Goal: Register for event/course

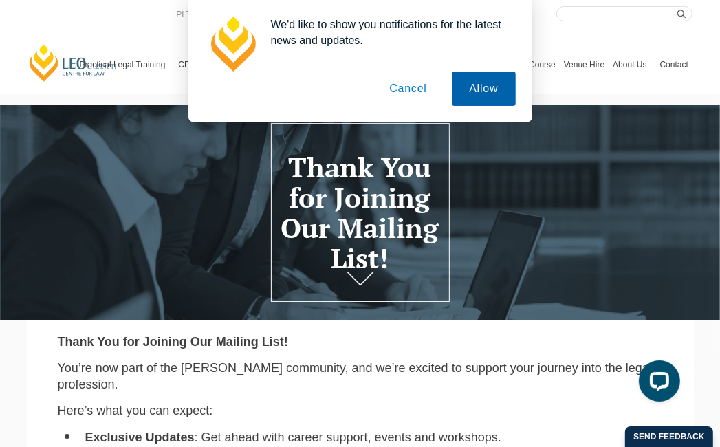
click at [492, 89] on button "Allow" at bounding box center [483, 89] width 63 height 34
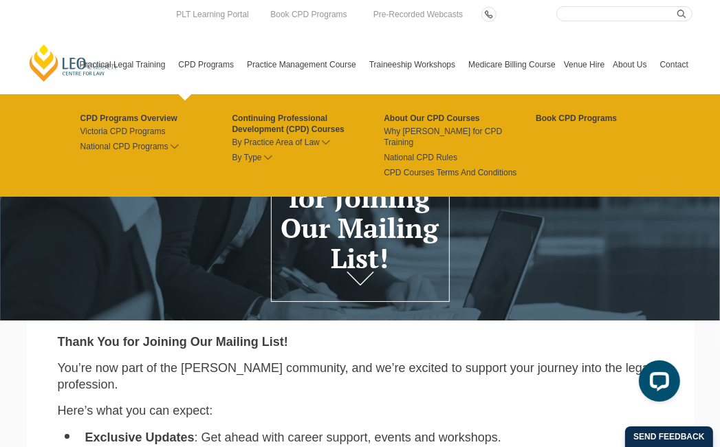
click at [199, 63] on link "CPD Programs" at bounding box center [208, 64] width 69 height 59
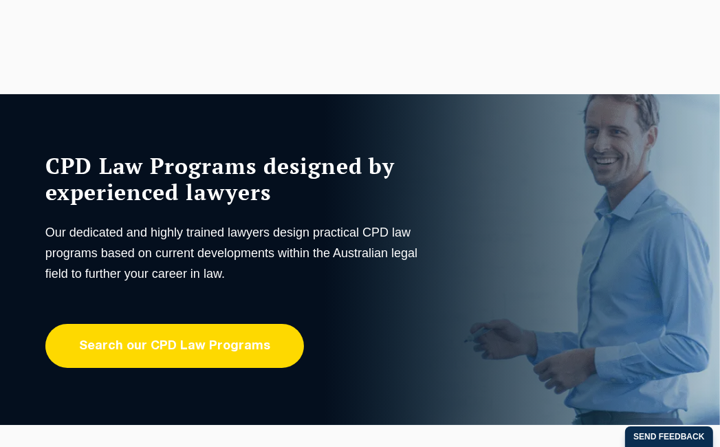
click at [157, 343] on link "Search our CPD Law Programs" at bounding box center [174, 346] width 259 height 44
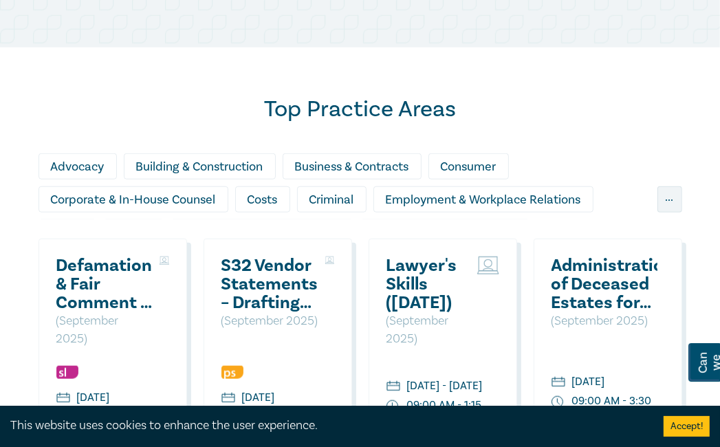
scroll to position [894, 0]
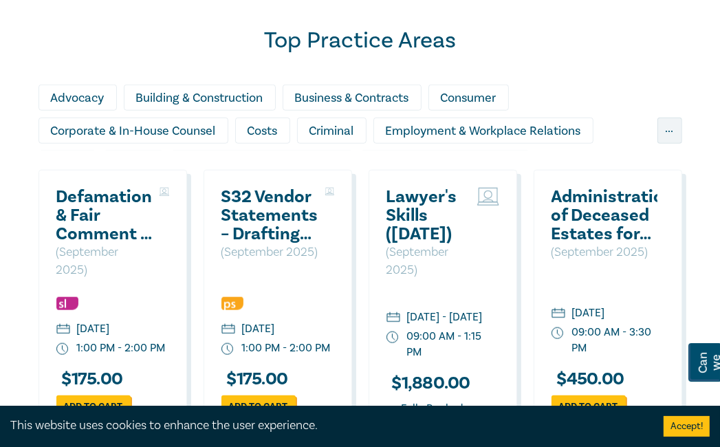
click at [433, 226] on h2 "Lawyer's Skills (September 2025)" at bounding box center [429, 216] width 84 height 56
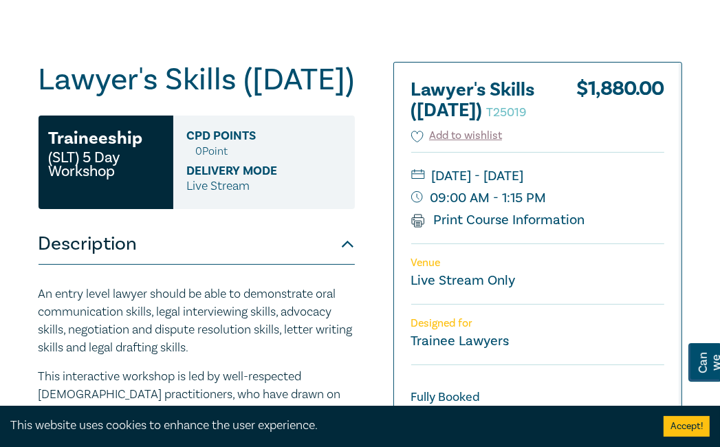
scroll to position [138, 0]
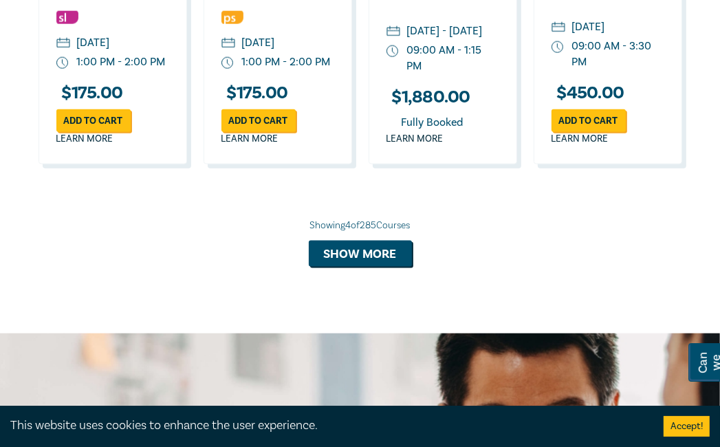
scroll to position [1181, 0]
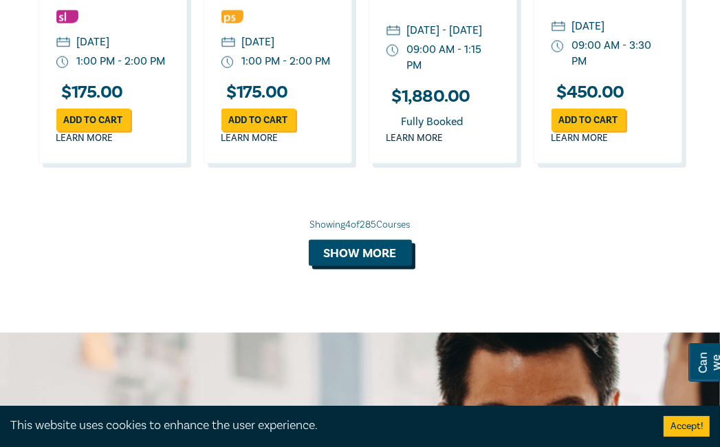
click at [365, 266] on button "Show more" at bounding box center [360, 253] width 103 height 26
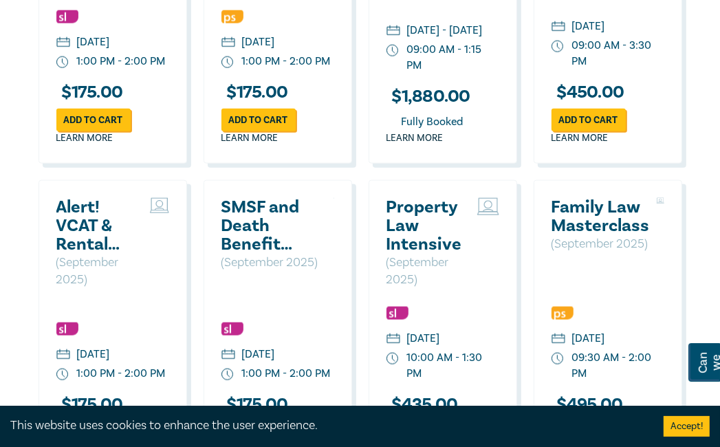
scroll to position [1250, 0]
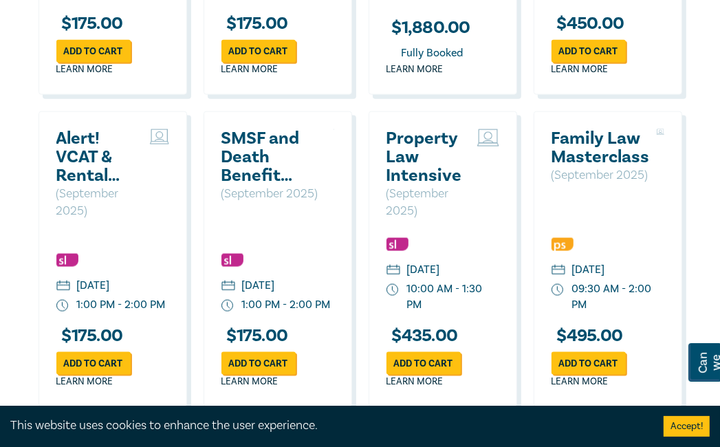
click at [107, 185] on h2 "Alert! VCAT & Rental Dispute Resolution Victoria Reforms 2025" at bounding box center [99, 157] width 87 height 56
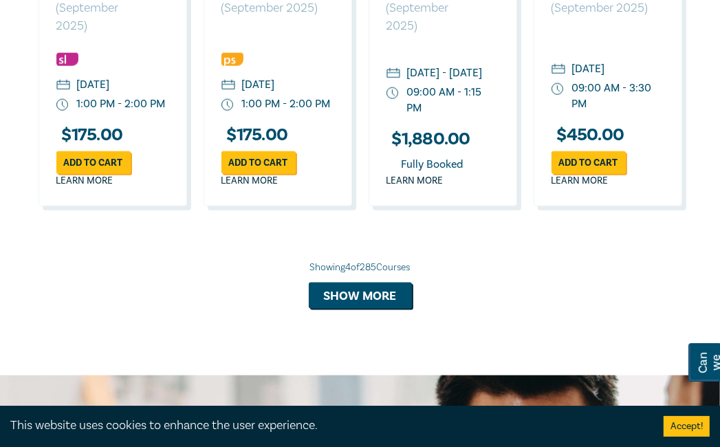
scroll to position [1194, 0]
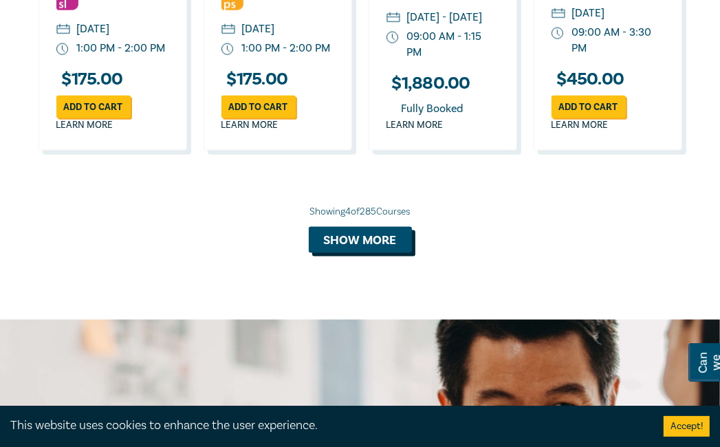
click at [365, 253] on button "Show more" at bounding box center [360, 240] width 103 height 26
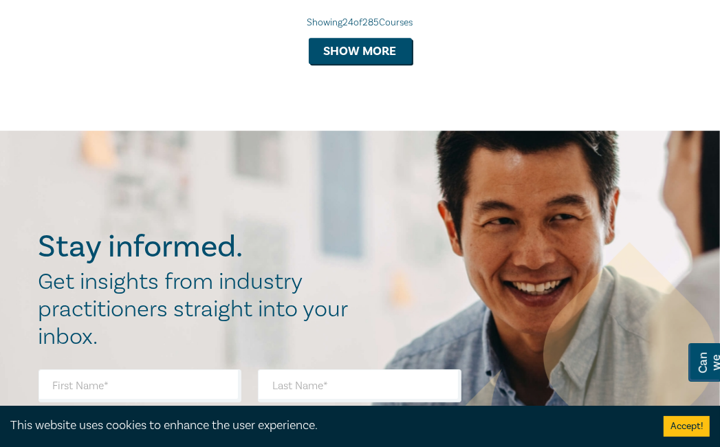
scroll to position [2915, 0]
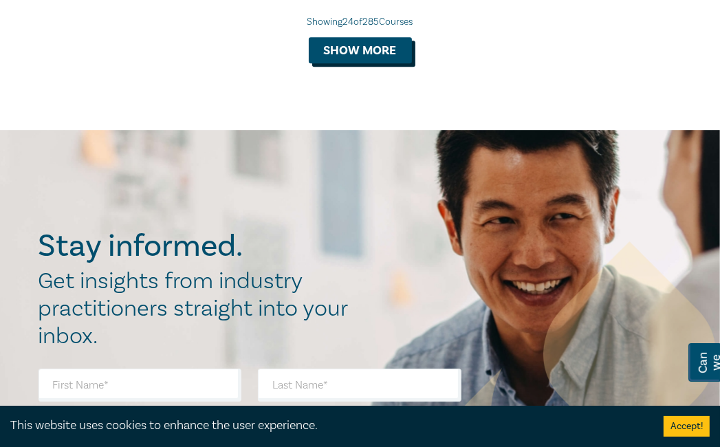
click at [366, 63] on button "Show more" at bounding box center [360, 50] width 103 height 26
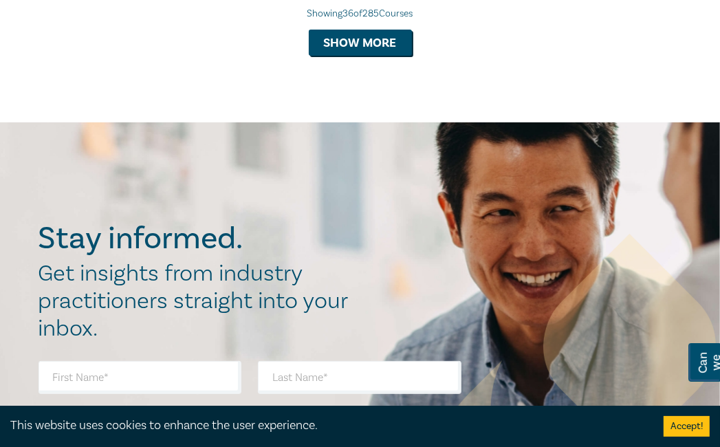
scroll to position [3809, 0]
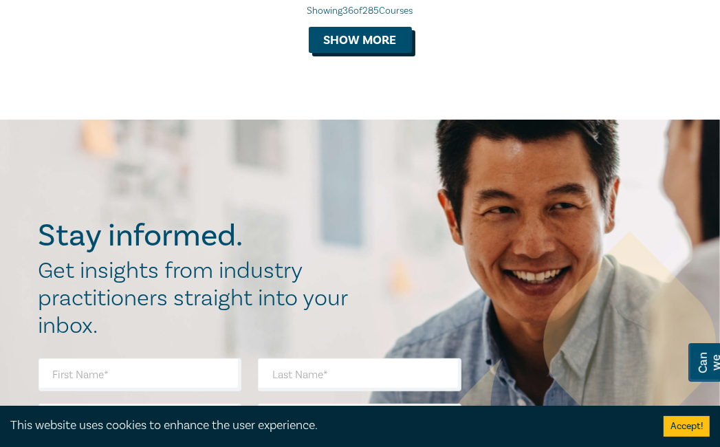
click at [361, 53] on button "Show more" at bounding box center [360, 40] width 103 height 26
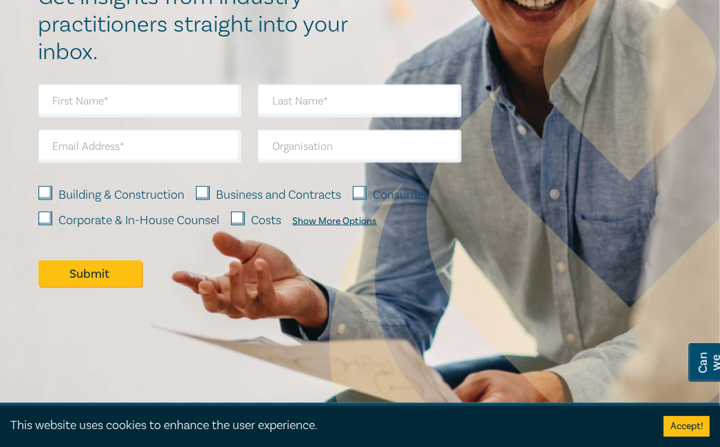
scroll to position [4910, 0]
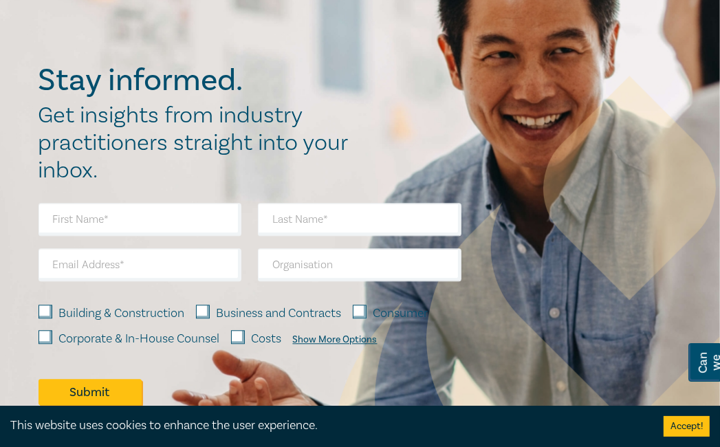
scroll to position [5735, 0]
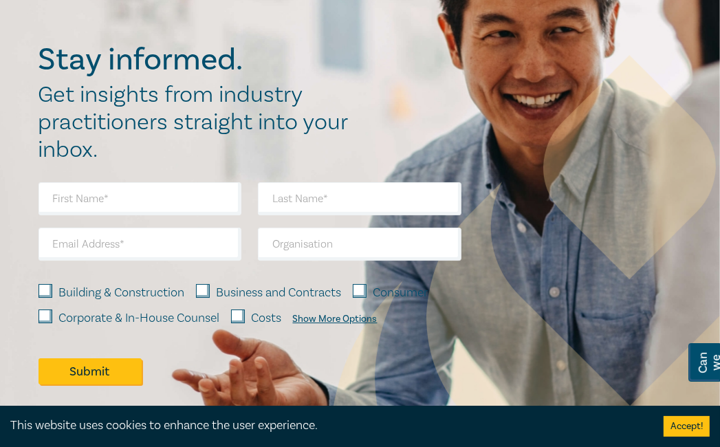
scroll to position [6699, 0]
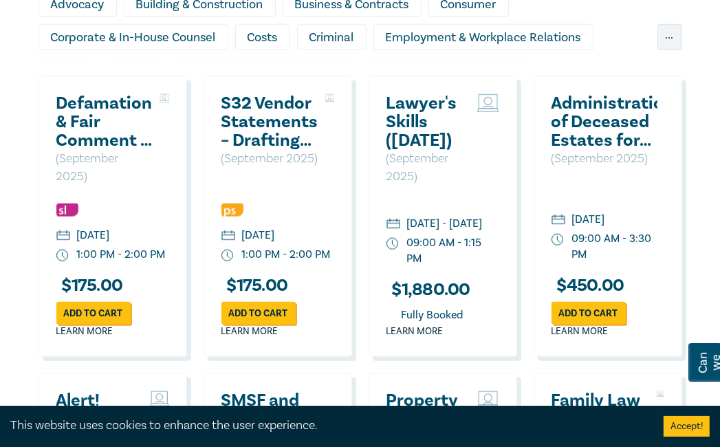
scroll to position [782, 0]
